Goal: Check status: Check status

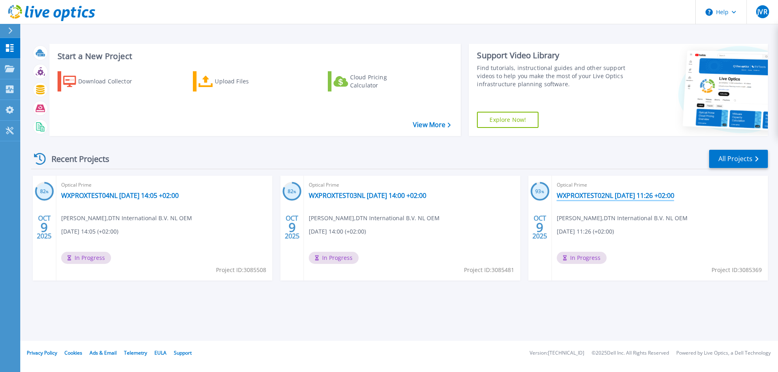
click at [614, 196] on link "WXPROXTEST02NL [DATE] 11:26 +02:00" at bounding box center [615, 196] width 117 height 8
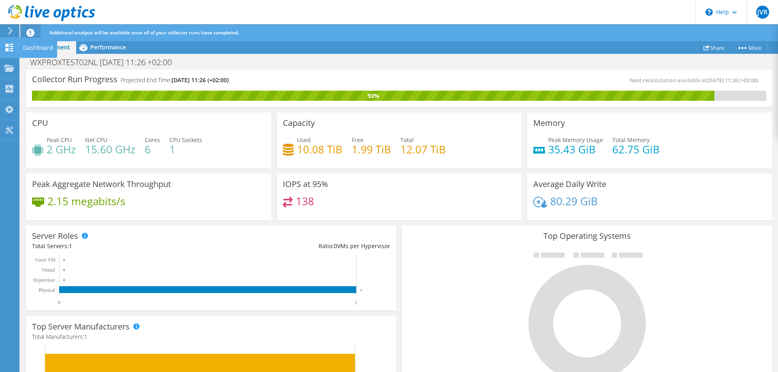
click at [11, 45] on icon at bounding box center [9, 48] width 10 height 8
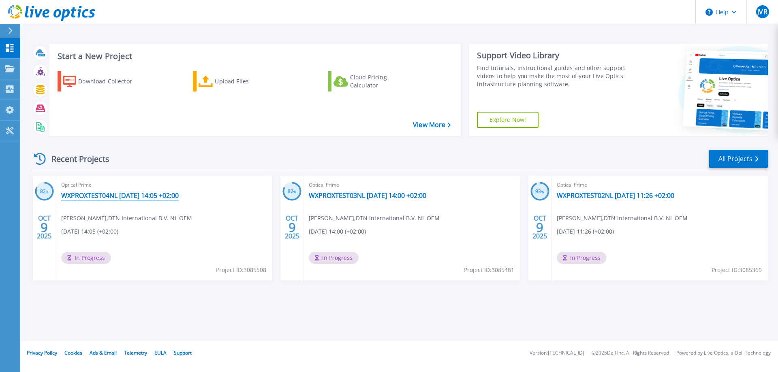
click at [84, 194] on link "WXPROXTEST04NL [DATE] 14:05 +02:00" at bounding box center [119, 196] width 117 height 8
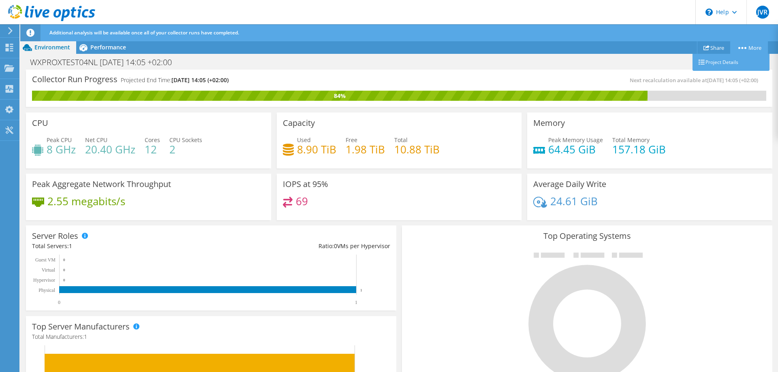
click at [742, 47] on icon at bounding box center [742, 48] width 8 height 2
click at [716, 66] on link "Project Details" at bounding box center [730, 62] width 77 height 17
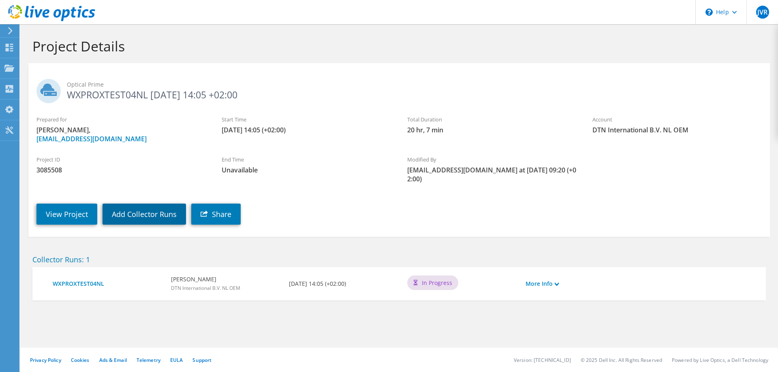
click at [137, 219] on link "Add Collector Runs" at bounding box center [143, 214] width 83 height 21
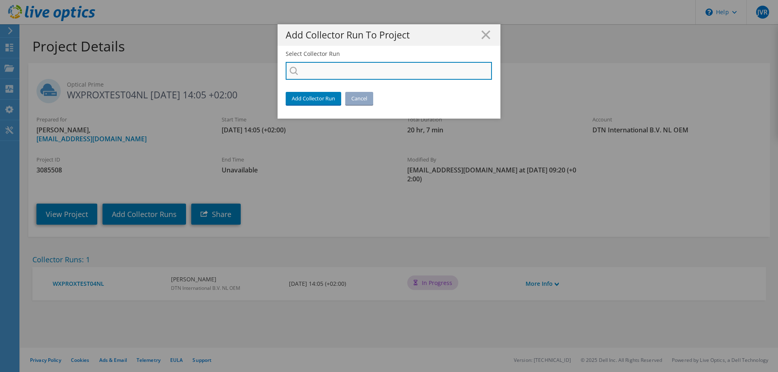
click at [318, 70] on input "Select Collector Run" at bounding box center [389, 71] width 206 height 18
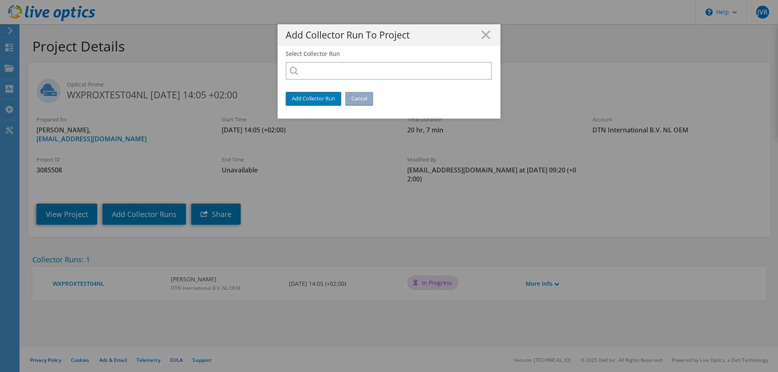
click at [292, 69] on div at bounding box center [389, 71] width 207 height 18
click at [486, 33] on icon at bounding box center [485, 34] width 9 height 9
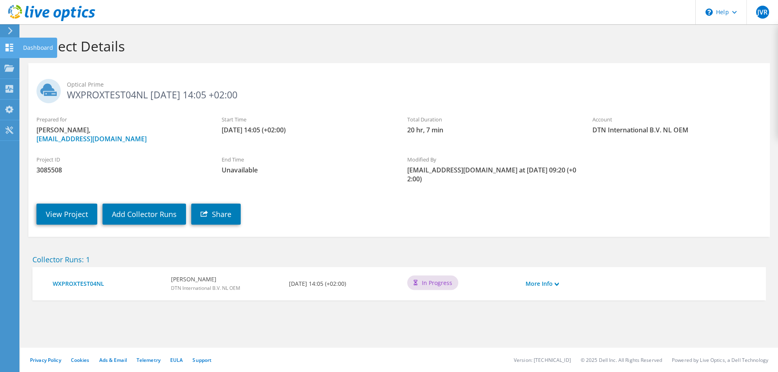
click at [10, 46] on icon at bounding box center [9, 48] width 10 height 8
